Goal: Information Seeking & Learning: Learn about a topic

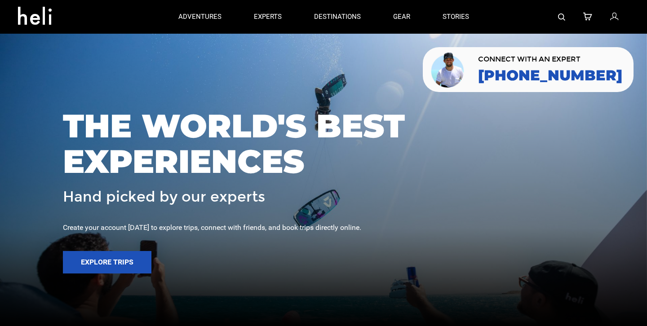
click at [561, 22] on link at bounding box center [561, 17] width 7 height 34
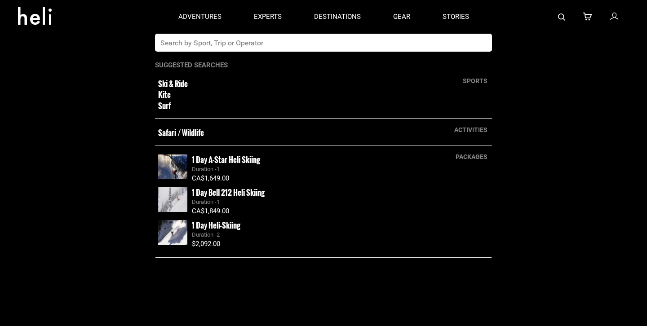
click at [257, 47] on input "text" at bounding box center [314, 43] width 319 height 18
type input "h"
type input "mustang"
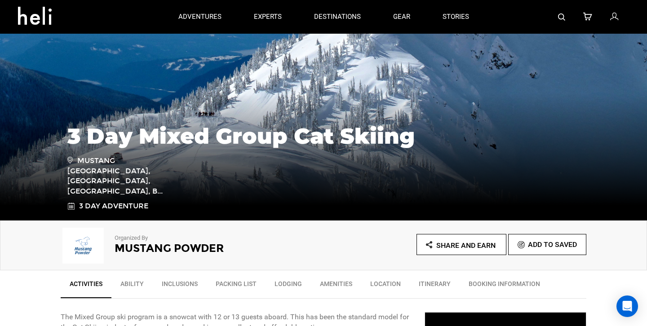
scroll to position [94, 0]
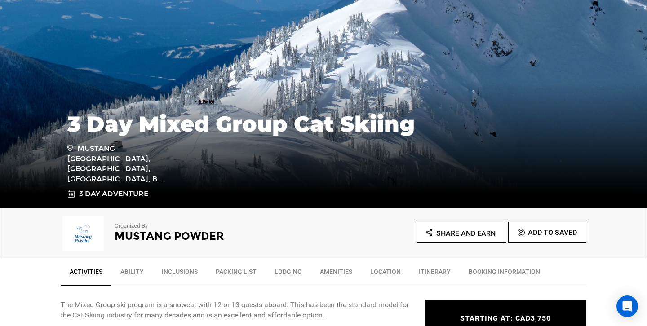
click at [147, 236] on h2 "Mustang Powder" at bounding box center [207, 237] width 184 height 12
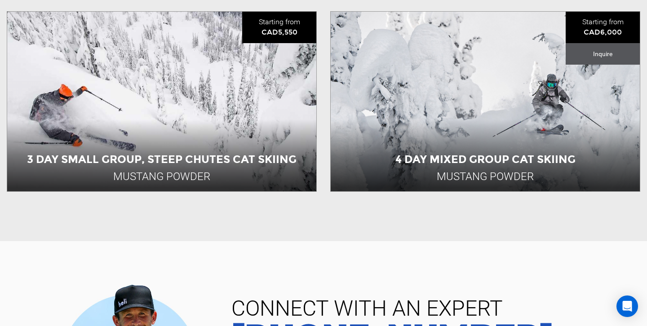
scroll to position [557, 0]
